Goal: Complete application form

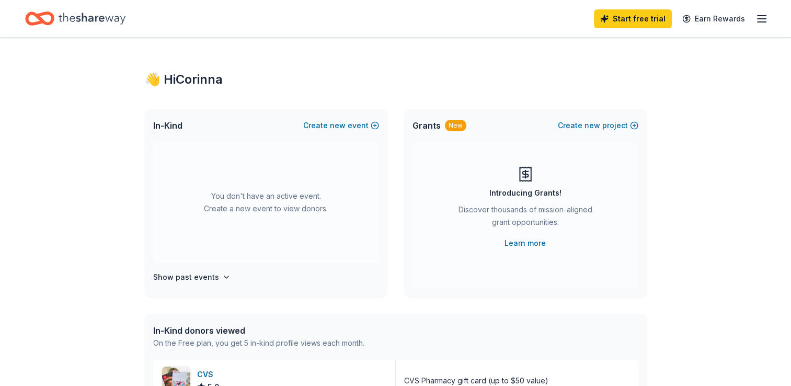
click at [187, 122] on div "In-Kind Create new event" at bounding box center [266, 125] width 242 height 33
click at [363, 126] on button "Create new event" at bounding box center [341, 125] width 76 height 13
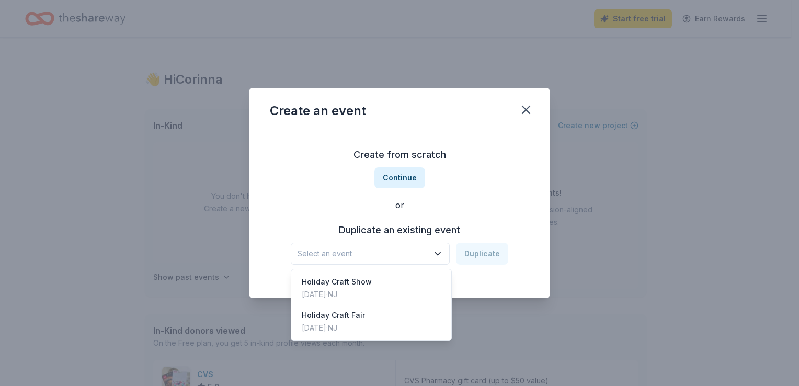
click at [412, 254] on span "Select an event" at bounding box center [362, 253] width 131 height 13
click at [341, 288] on div "[DATE] · [GEOGRAPHIC_DATA]" at bounding box center [337, 294] width 70 height 13
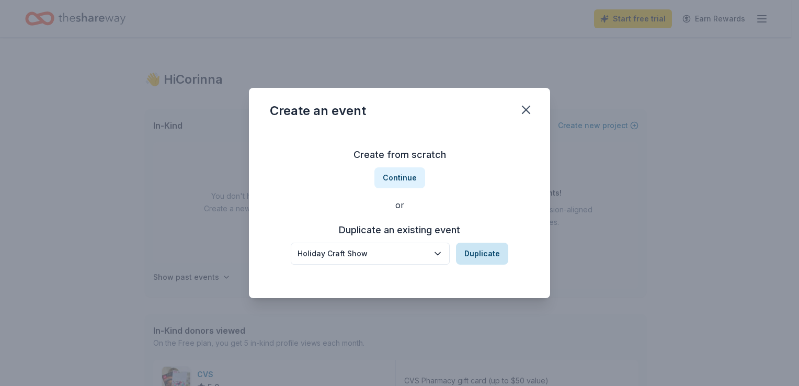
click at [470, 246] on button "Duplicate" at bounding box center [482, 253] width 52 height 22
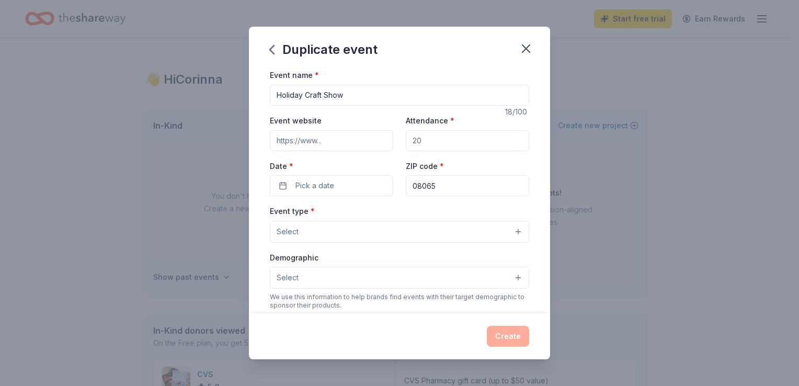
click at [308, 142] on input "Event website" at bounding box center [331, 140] width 123 height 21
click at [346, 110] on div "Event name * Holiday Craft Show 18 /100 Event website Attendance * Date * Pick …" at bounding box center [399, 309] width 259 height 483
click at [438, 136] on input "Attendance *" at bounding box center [467, 140] width 123 height 21
drag, startPoint x: 438, startPoint y: 136, endPoint x: 393, endPoint y: 139, distance: 45.0
click at [393, 139] on div "Event website Attendance * Date * Pick a date ZIP code * 08065" at bounding box center [399, 155] width 259 height 82
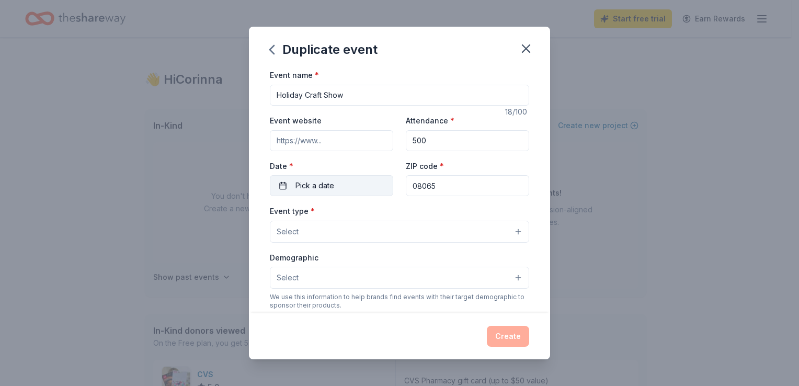
type input "500"
click at [341, 187] on button "Pick a date" at bounding box center [331, 185] width 123 height 21
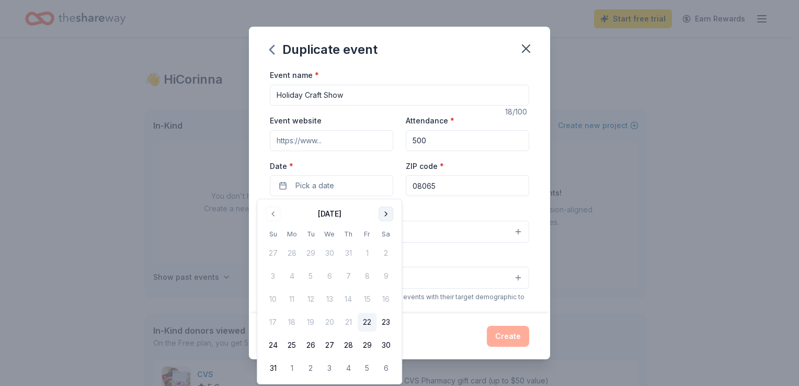
click at [385, 210] on button "Go to next month" at bounding box center [385, 213] width 15 height 15
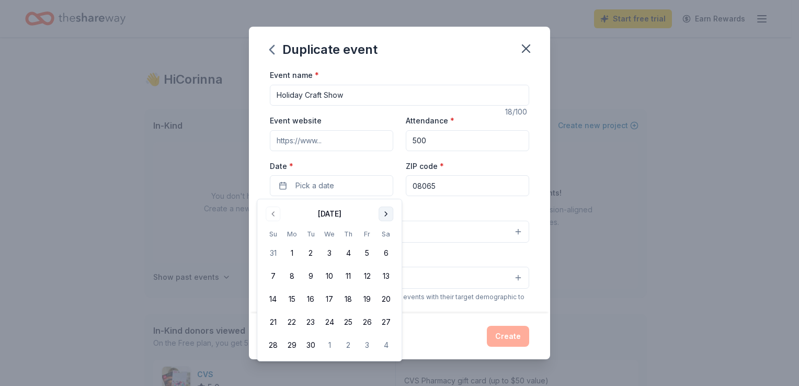
click at [385, 210] on button "Go to next month" at bounding box center [385, 213] width 15 height 15
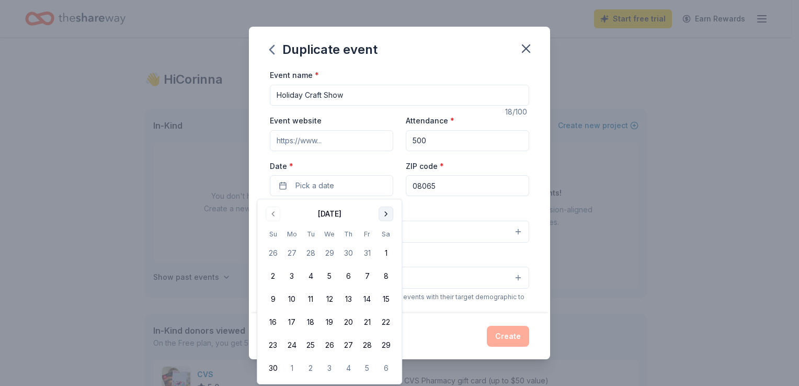
click at [381, 214] on button "Go to next month" at bounding box center [385, 213] width 15 height 15
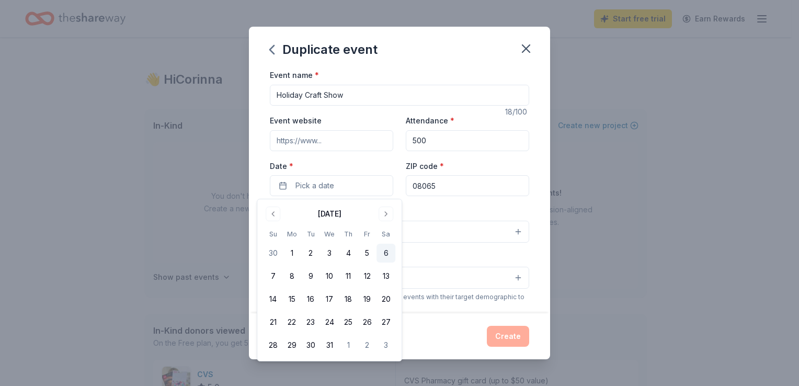
click at [383, 252] on button "6" at bounding box center [385, 253] width 19 height 19
click at [418, 206] on div "Event type * Select" at bounding box center [399, 223] width 259 height 38
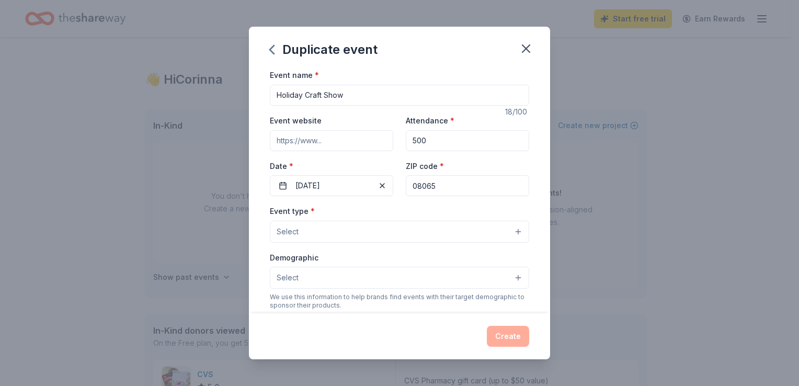
click at [376, 233] on button "Select" at bounding box center [399, 232] width 259 height 22
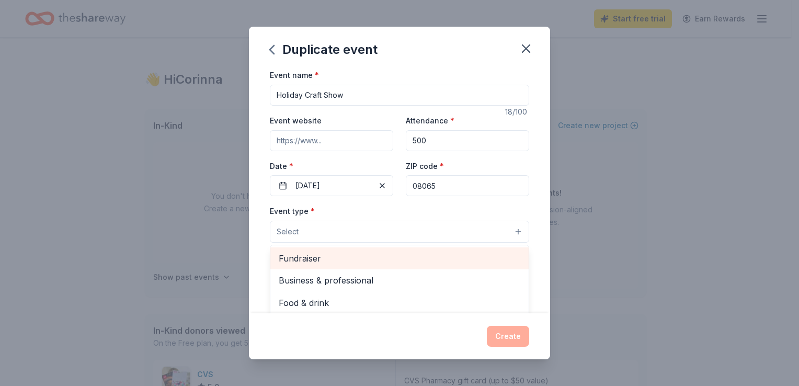
click at [326, 262] on span "Fundraiser" at bounding box center [399, 258] width 241 height 14
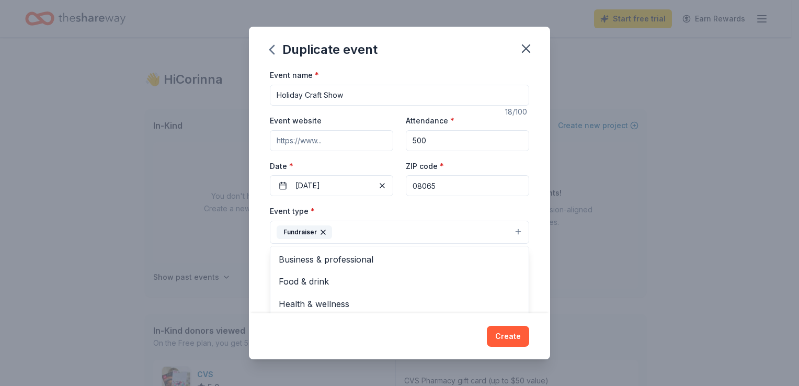
click at [329, 206] on div "Event type * Fundraiser Business & professional Food & drink Health & wellness …" at bounding box center [399, 223] width 259 height 39
click at [323, 283] on button "Select" at bounding box center [399, 279] width 259 height 22
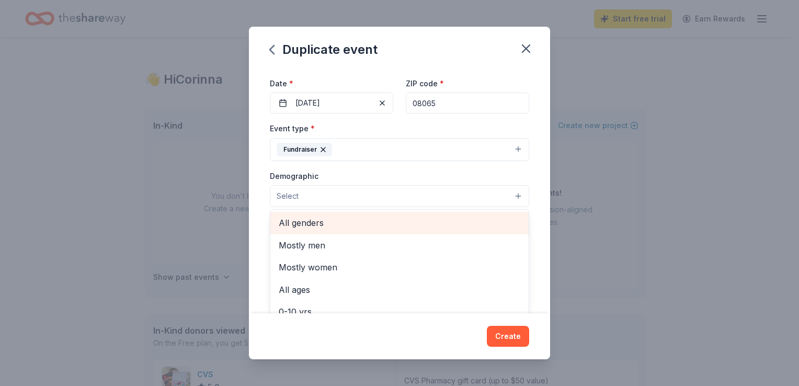
click at [315, 223] on span "All genders" at bounding box center [399, 223] width 241 height 14
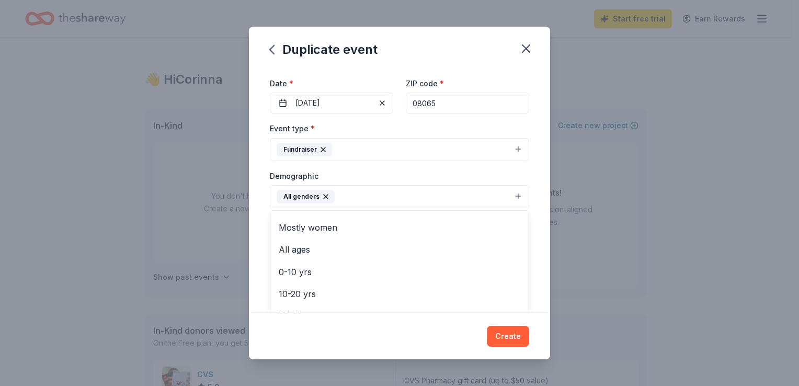
scroll to position [17, 0]
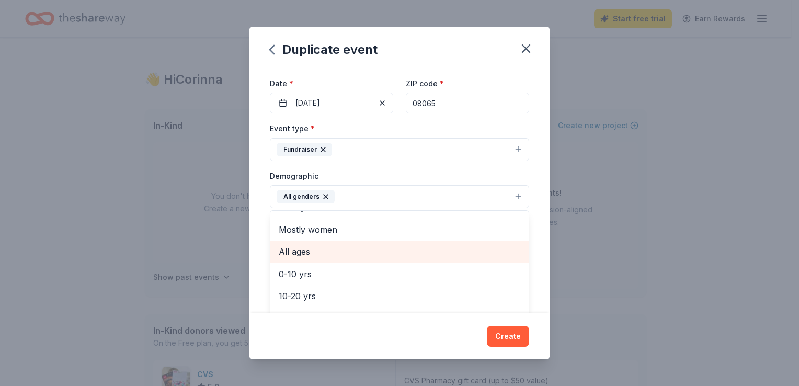
click at [310, 245] on span "All ages" at bounding box center [399, 252] width 241 height 14
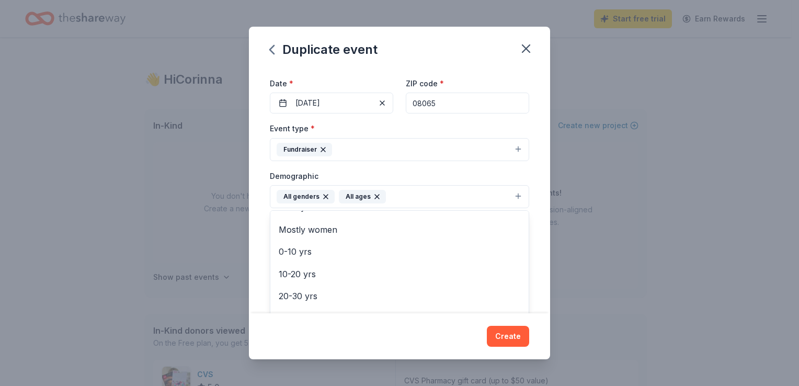
click at [317, 169] on div "Demographic All genders All ages Mostly men Mostly women 0-10 yrs 10-20 yrs 20-…" at bounding box center [399, 188] width 259 height 39
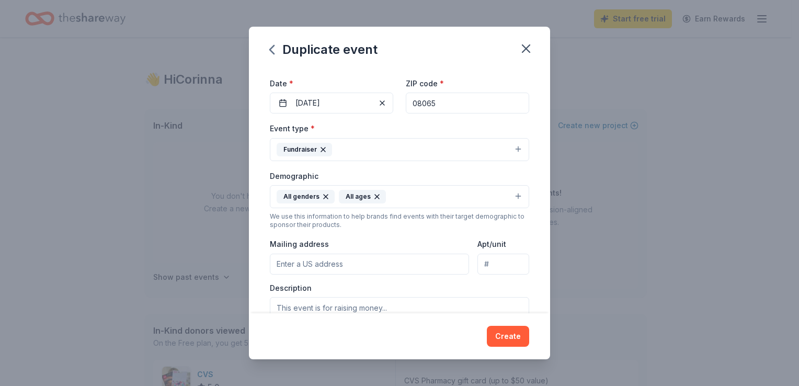
click at [331, 265] on input "Mailing address" at bounding box center [369, 263] width 199 height 21
type input "923 Lincoln Ave. Palmyra, NJ 08065"
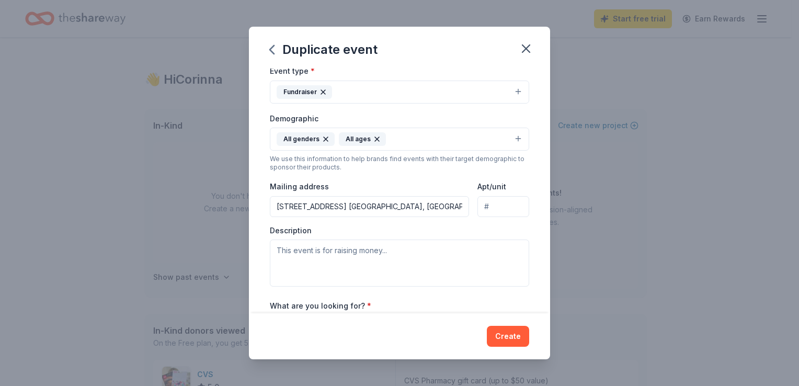
scroll to position [0, 0]
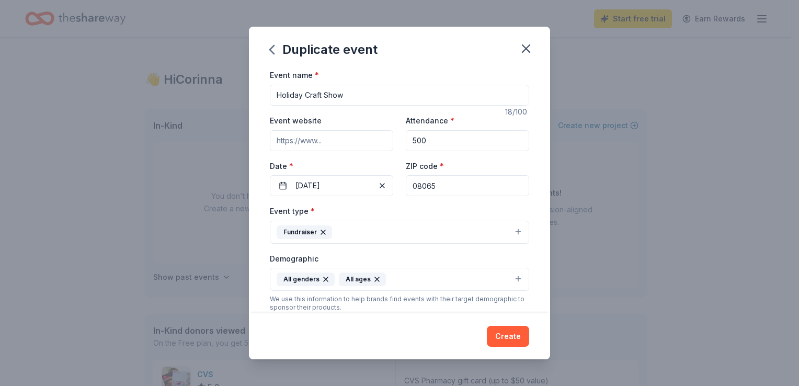
click at [275, 94] on input "Holiday Craft Show" at bounding box center [399, 95] width 259 height 21
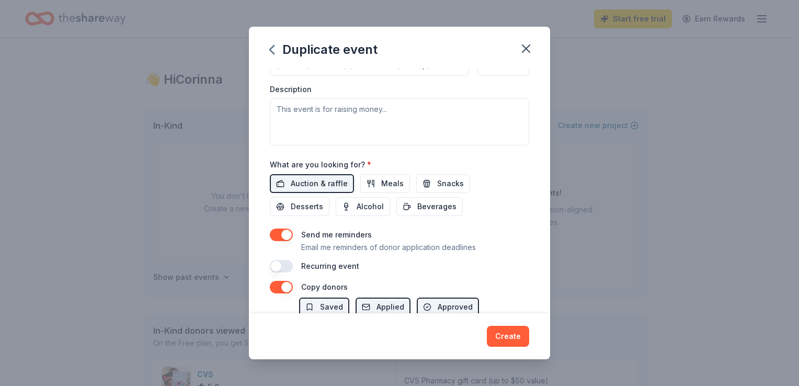
scroll to position [280, 0]
type input "45th Annual Holiday Craft Show"
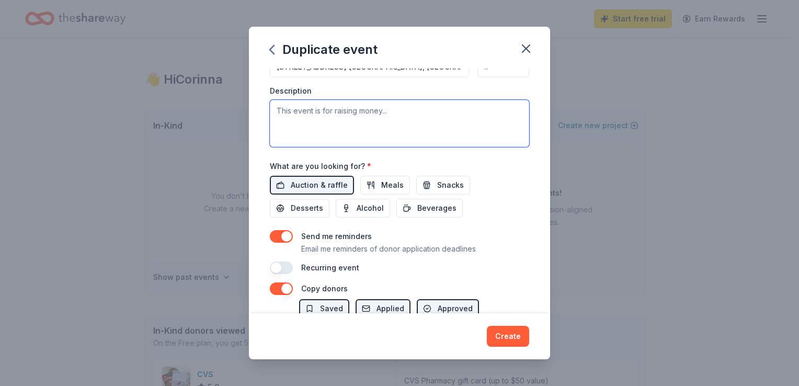
click at [332, 129] on textarea at bounding box center [399, 123] width 259 height 47
paste textarea "To support the band’s efforts, the Palmyra Band Boosters hosts an annual Holida…"
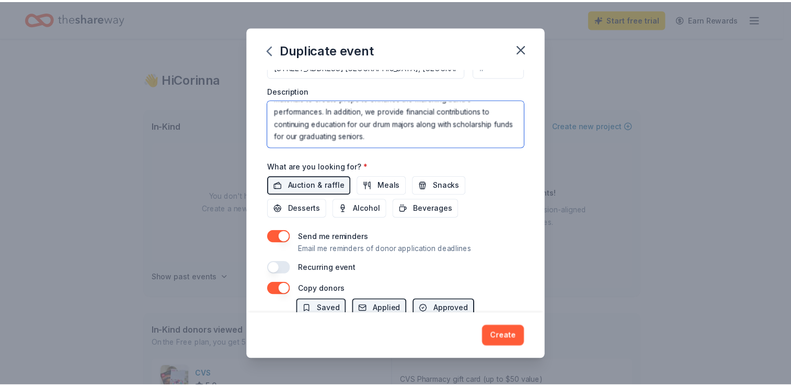
scroll to position [372, 0]
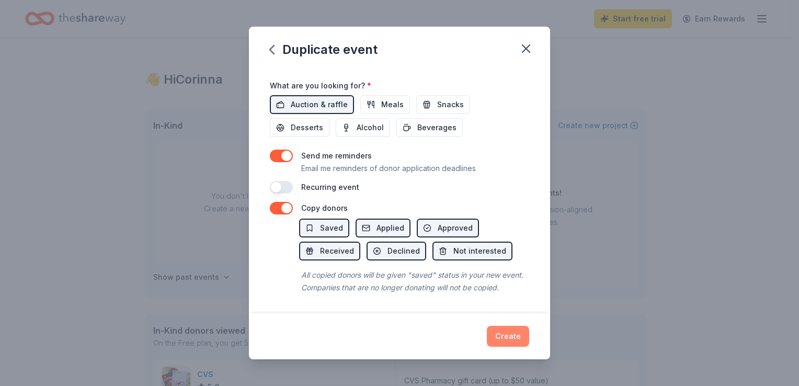
type textarea "To support the band’s efforts, the Palmyra Band Boosters hosts an annual Holida…"
click at [504, 333] on button "Create" at bounding box center [508, 336] width 42 height 21
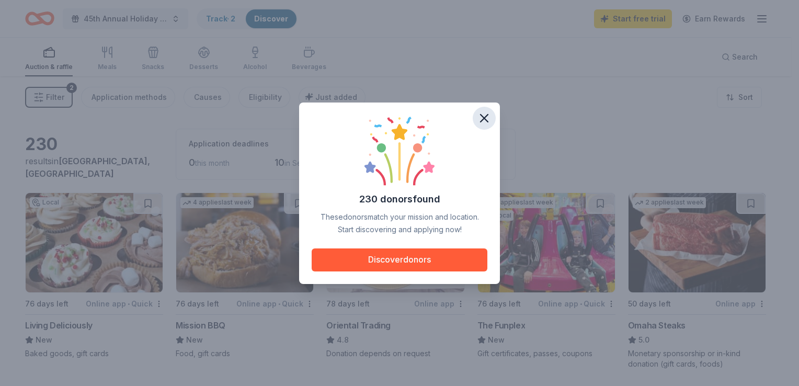
click at [487, 120] on icon "button" at bounding box center [484, 118] width 15 height 15
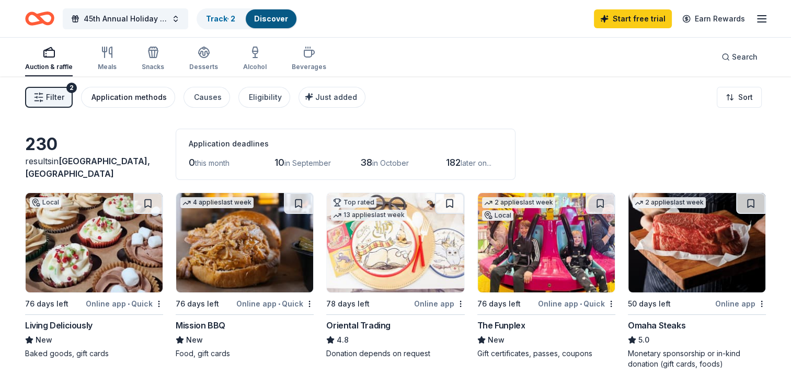
click at [124, 89] on button "Application methods" at bounding box center [128, 97] width 94 height 21
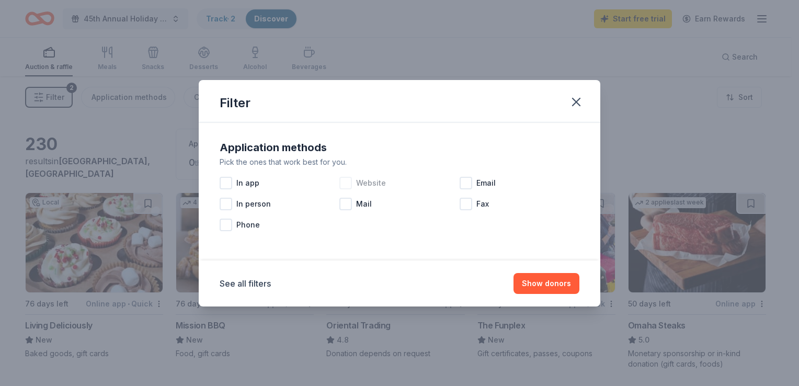
click at [340, 181] on div at bounding box center [345, 183] width 13 height 13
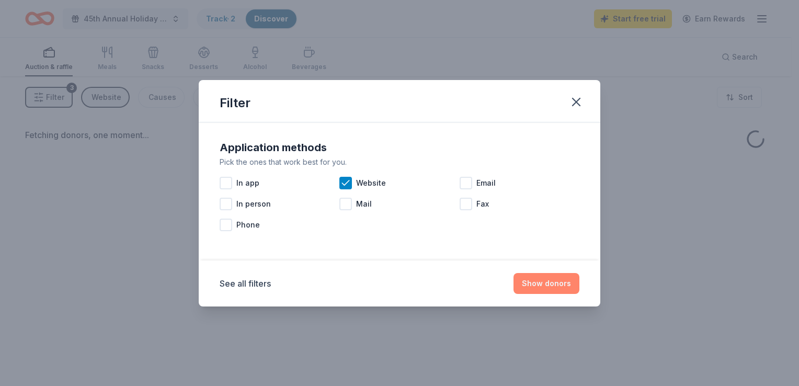
click at [549, 280] on button "Show donors" at bounding box center [546, 283] width 66 height 21
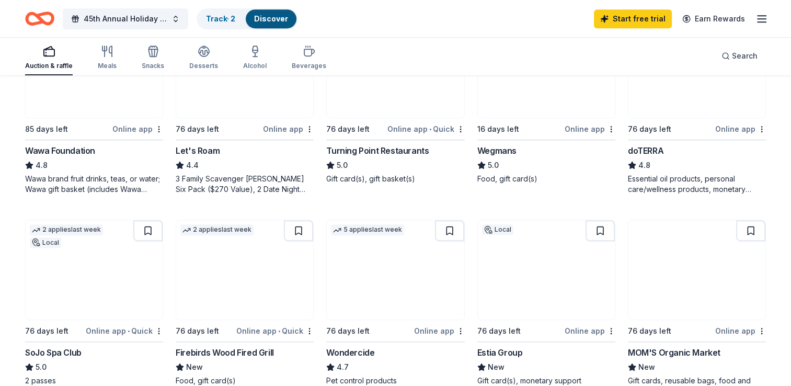
scroll to position [577, 0]
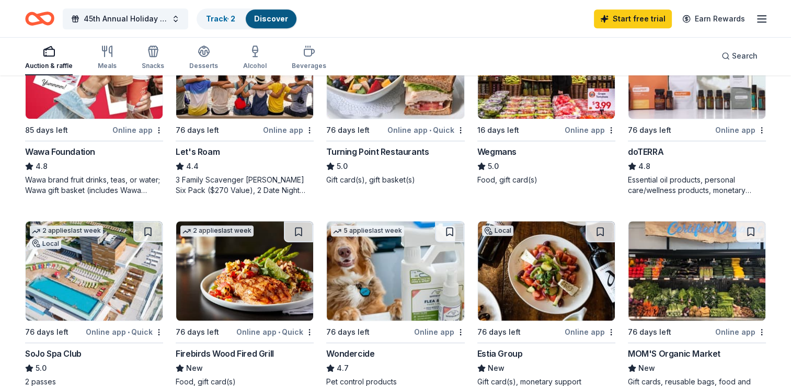
click at [242, 298] on img at bounding box center [244, 270] width 137 height 99
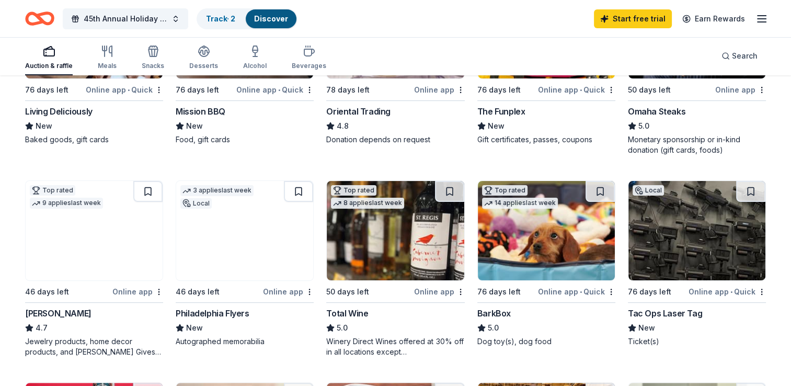
scroll to position [213, 0]
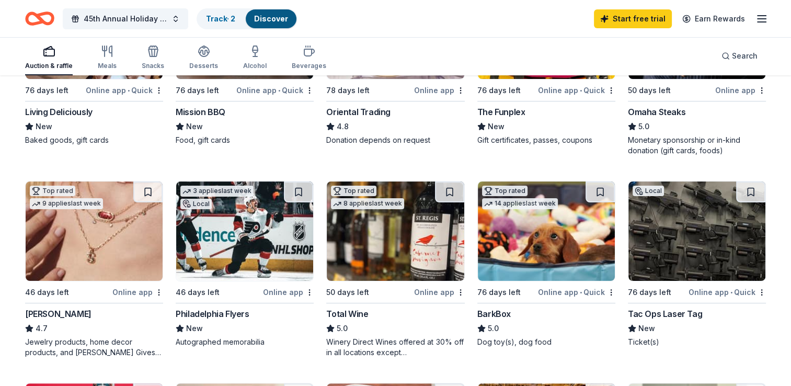
click at [498, 109] on div "The Funplex" at bounding box center [501, 112] width 48 height 13
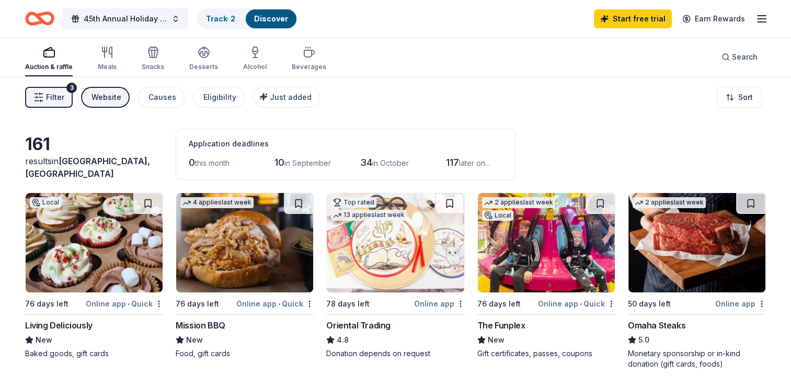
click at [47, 22] on icon "Home" at bounding box center [45, 18] width 16 height 10
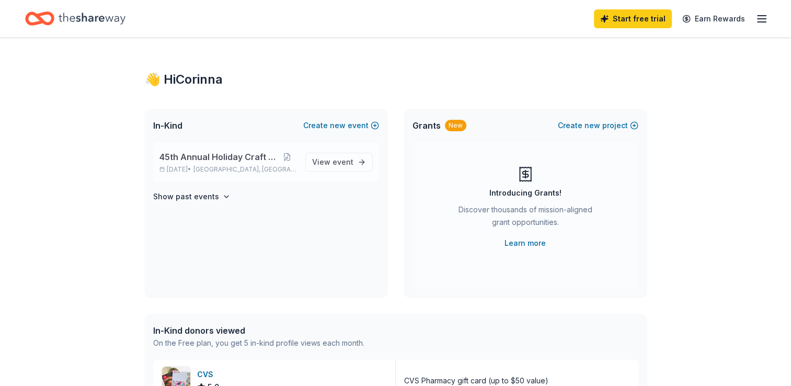
click at [210, 155] on span "45th Annual Holiday Craft Show" at bounding box center [218, 157] width 119 height 13
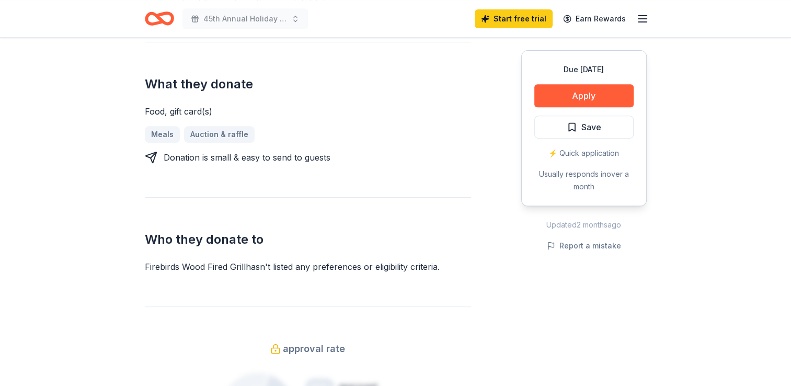
scroll to position [406, 0]
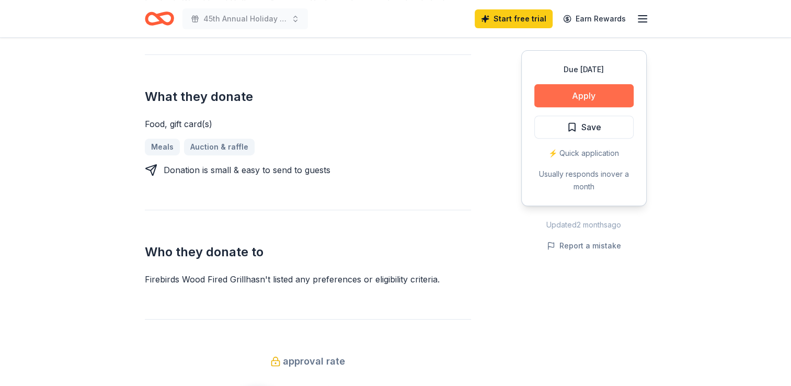
click at [571, 96] on button "Apply" at bounding box center [583, 95] width 99 height 23
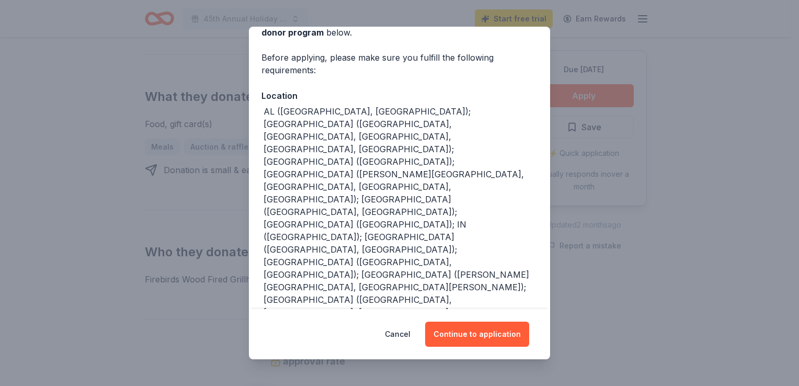
scroll to position [65, 0]
click at [447, 324] on button "Continue to application" at bounding box center [477, 333] width 104 height 25
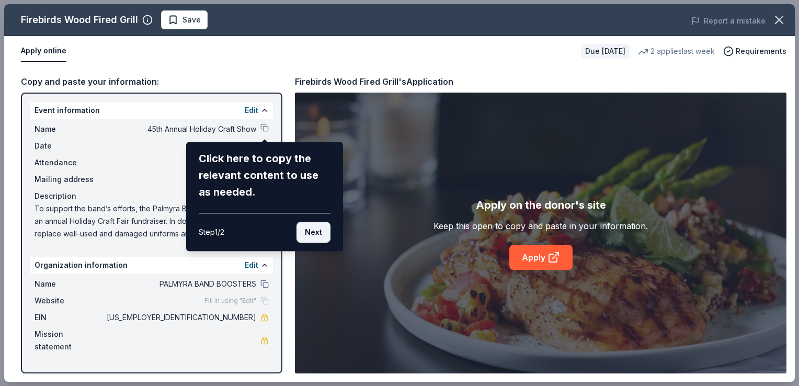
click at [316, 236] on button "Next" at bounding box center [313, 232] width 34 height 21
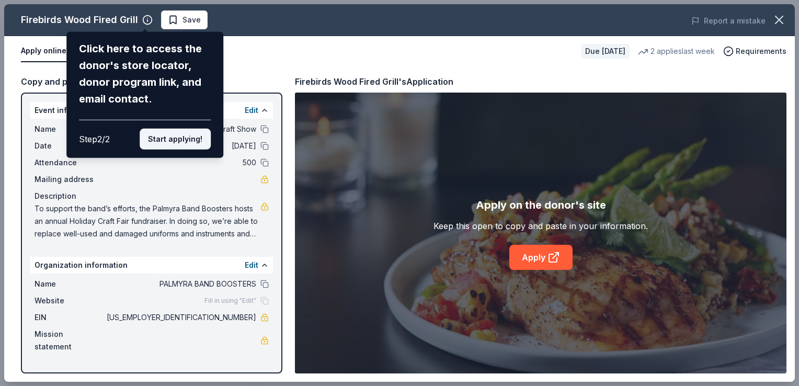
click at [184, 146] on button "Start applying!" at bounding box center [175, 139] width 71 height 21
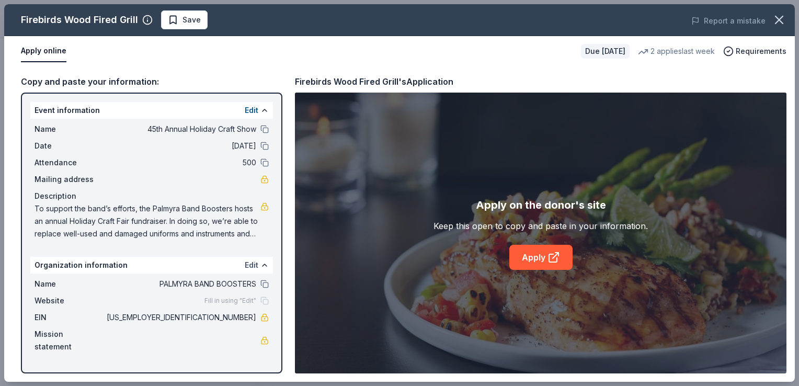
click at [256, 267] on button "Edit" at bounding box center [252, 265] width 14 height 13
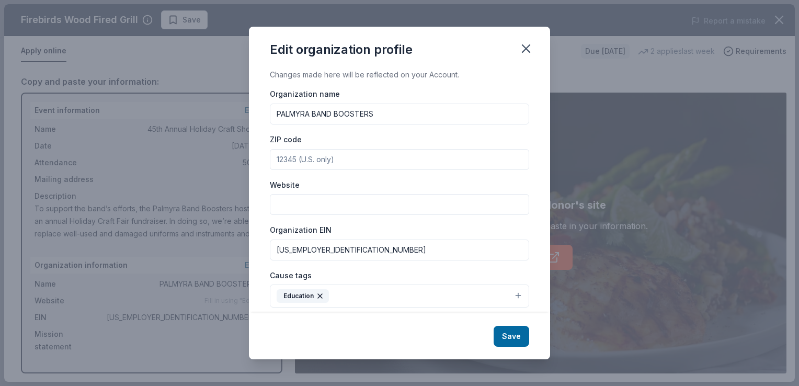
click at [318, 196] on input "Website" at bounding box center [399, 204] width 259 height 21
click at [315, 153] on input "ZIP code" at bounding box center [399, 159] width 259 height 21
type input "08065"
click at [295, 209] on input "Website" at bounding box center [399, 204] width 259 height 21
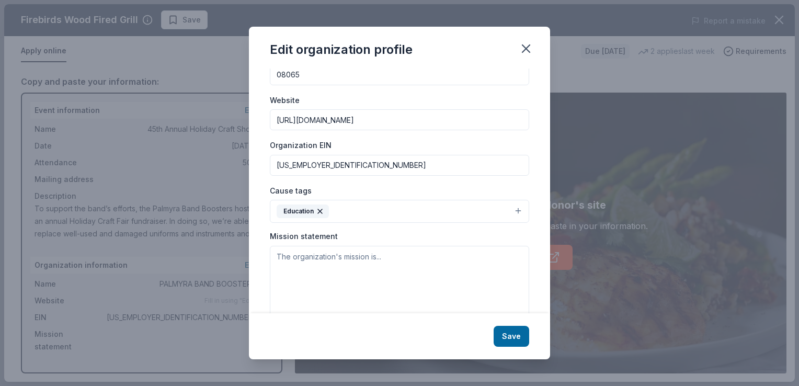
scroll to position [106, 0]
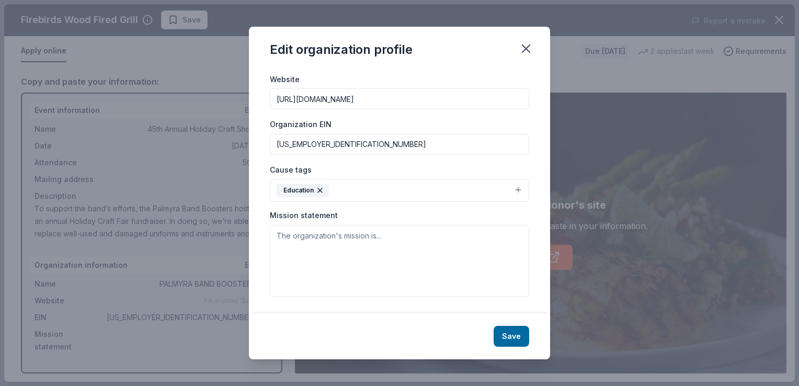
type input "https://palmyrabandboosters.wordpress.com"
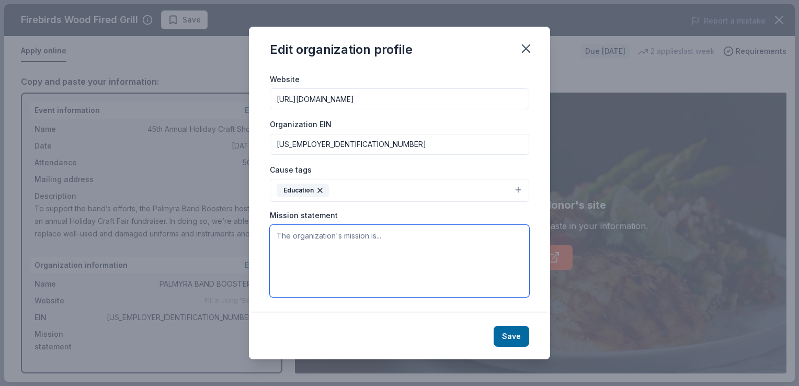
click at [353, 263] on textarea at bounding box center [399, 261] width 259 height 72
paste textarea "To support the band’s efforts, the Palmyra Band Boosters hosts an annual Holida…"
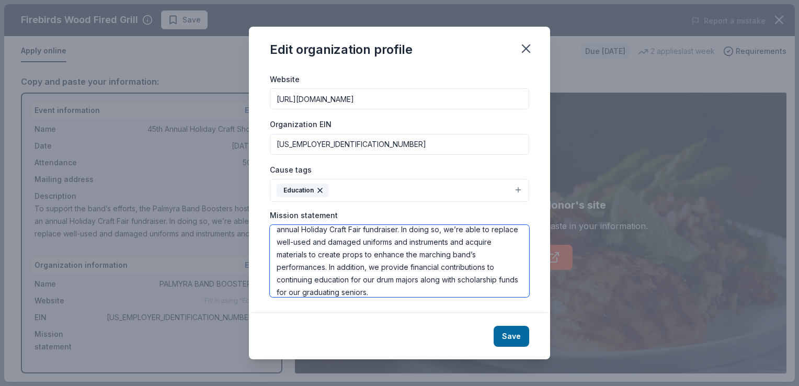
scroll to position [0, 0]
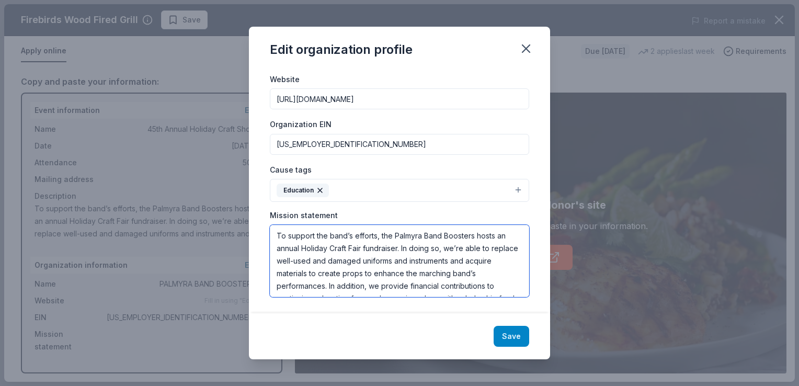
type textarea "To support the band’s efforts, the Palmyra Band Boosters hosts an annual Holida…"
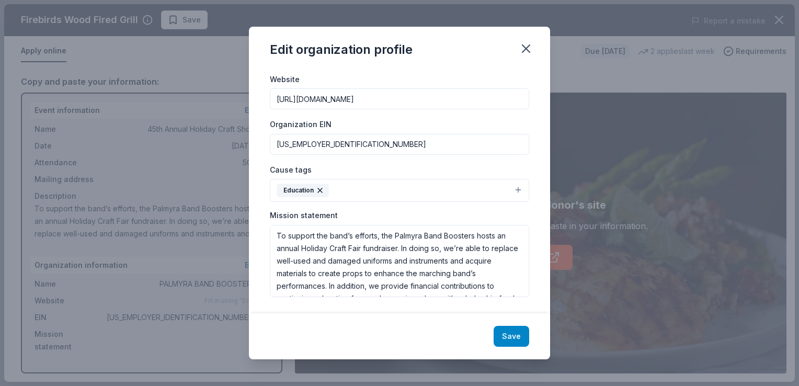
click at [505, 329] on button "Save" at bounding box center [511, 336] width 36 height 21
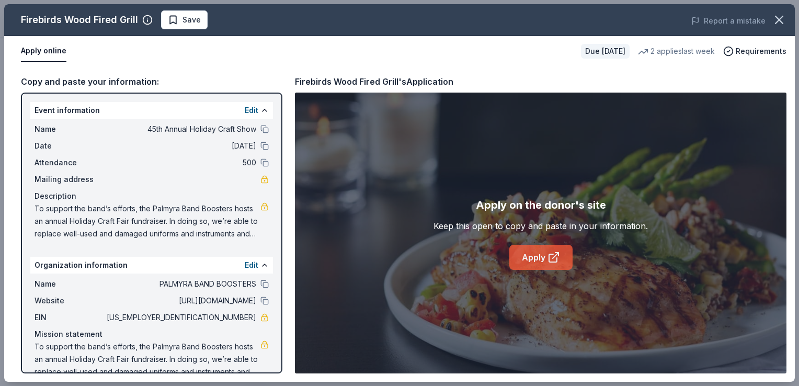
click at [525, 258] on link "Apply" at bounding box center [540, 257] width 63 height 25
click at [780, 19] on icon "button" at bounding box center [778, 19] width 7 height 7
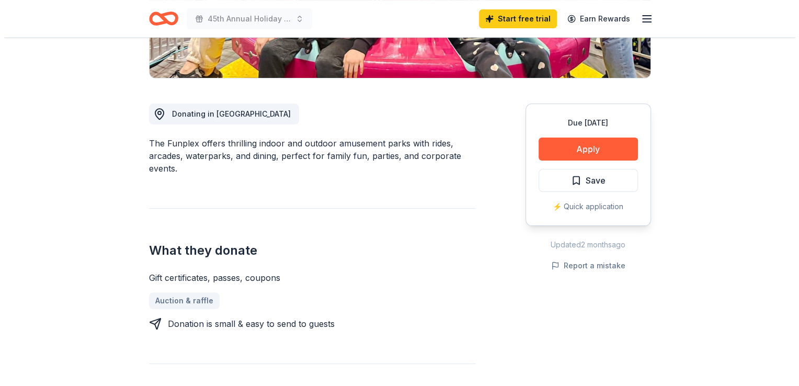
scroll to position [240, 0]
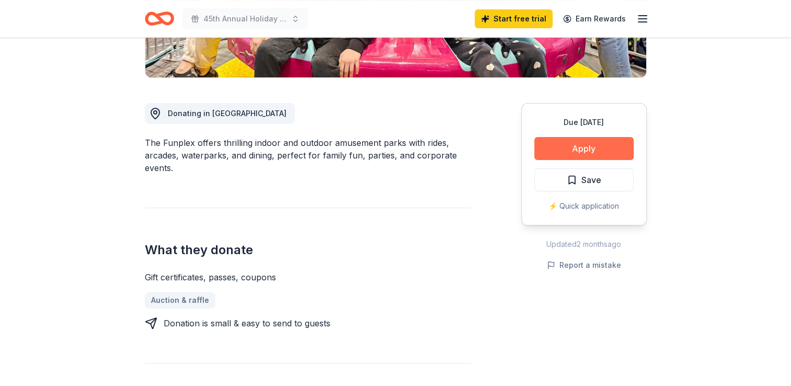
click at [553, 149] on button "Apply" at bounding box center [583, 148] width 99 height 23
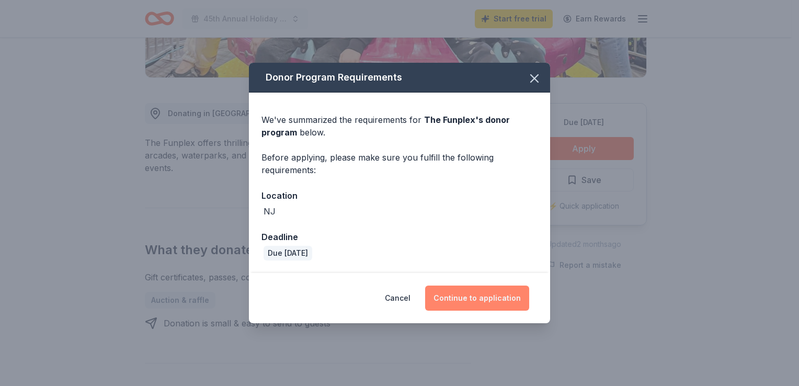
click at [477, 295] on button "Continue to application" at bounding box center [477, 297] width 104 height 25
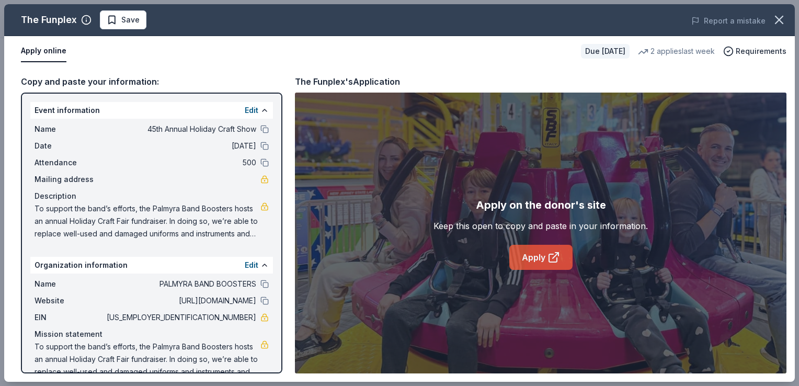
click at [535, 256] on link "Apply" at bounding box center [540, 257] width 63 height 25
